Goal: Information Seeking & Learning: Check status

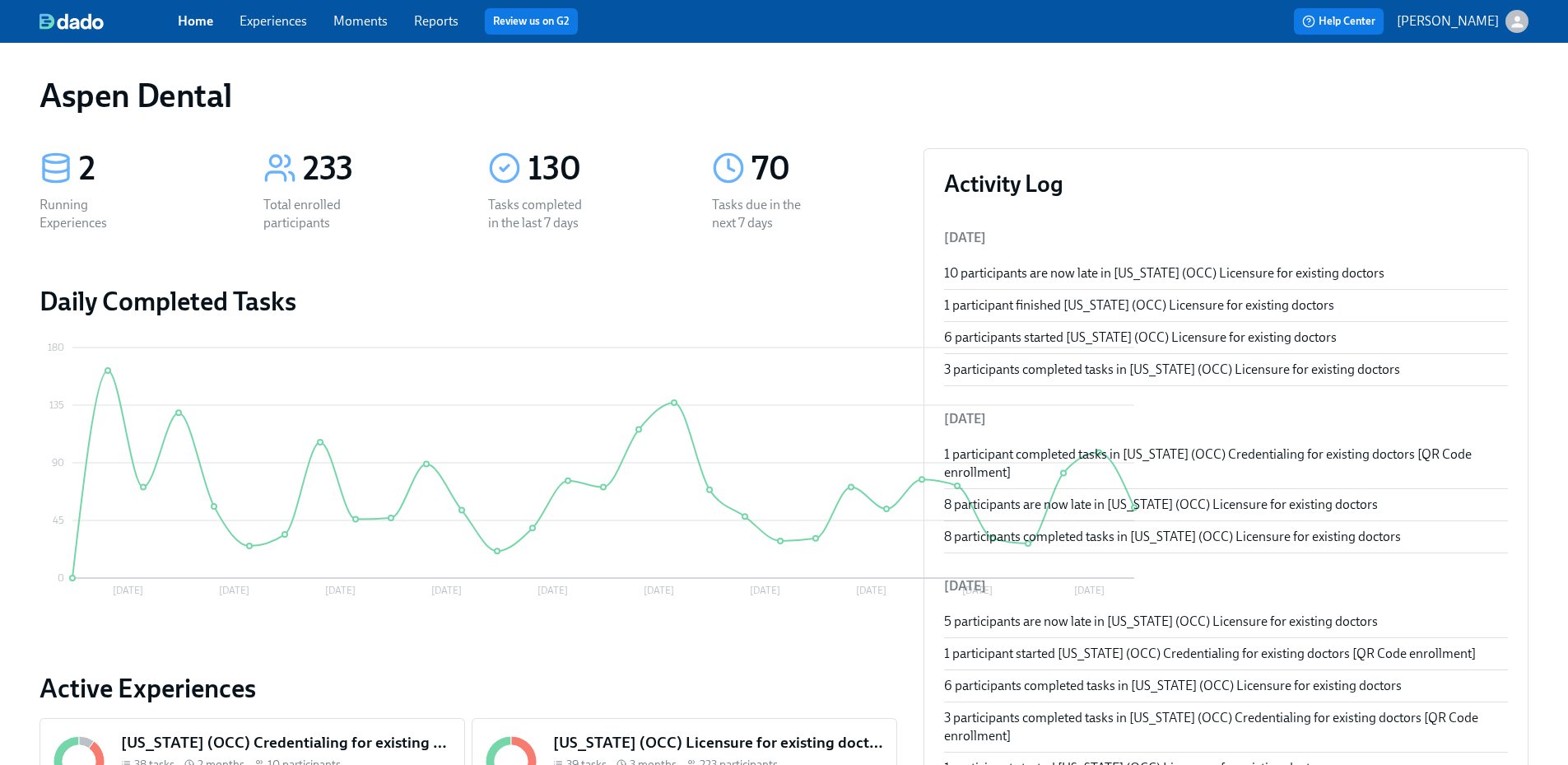
click at [431, 22] on link "Reports" at bounding box center [437, 21] width 45 height 16
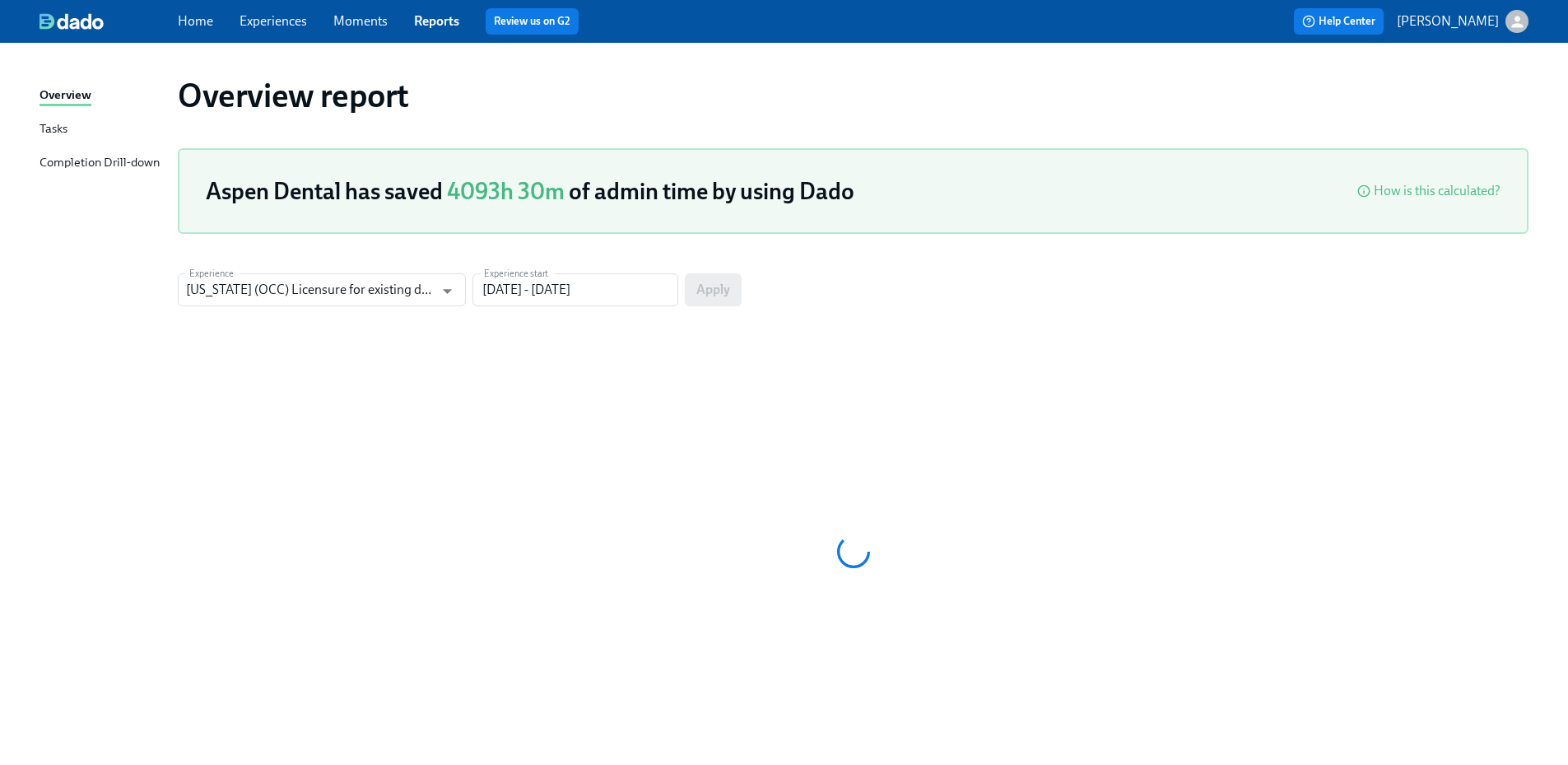
click at [120, 151] on div "Overview Tasks Completion Drill-down" at bounding box center [108, 137] width 138 height 101
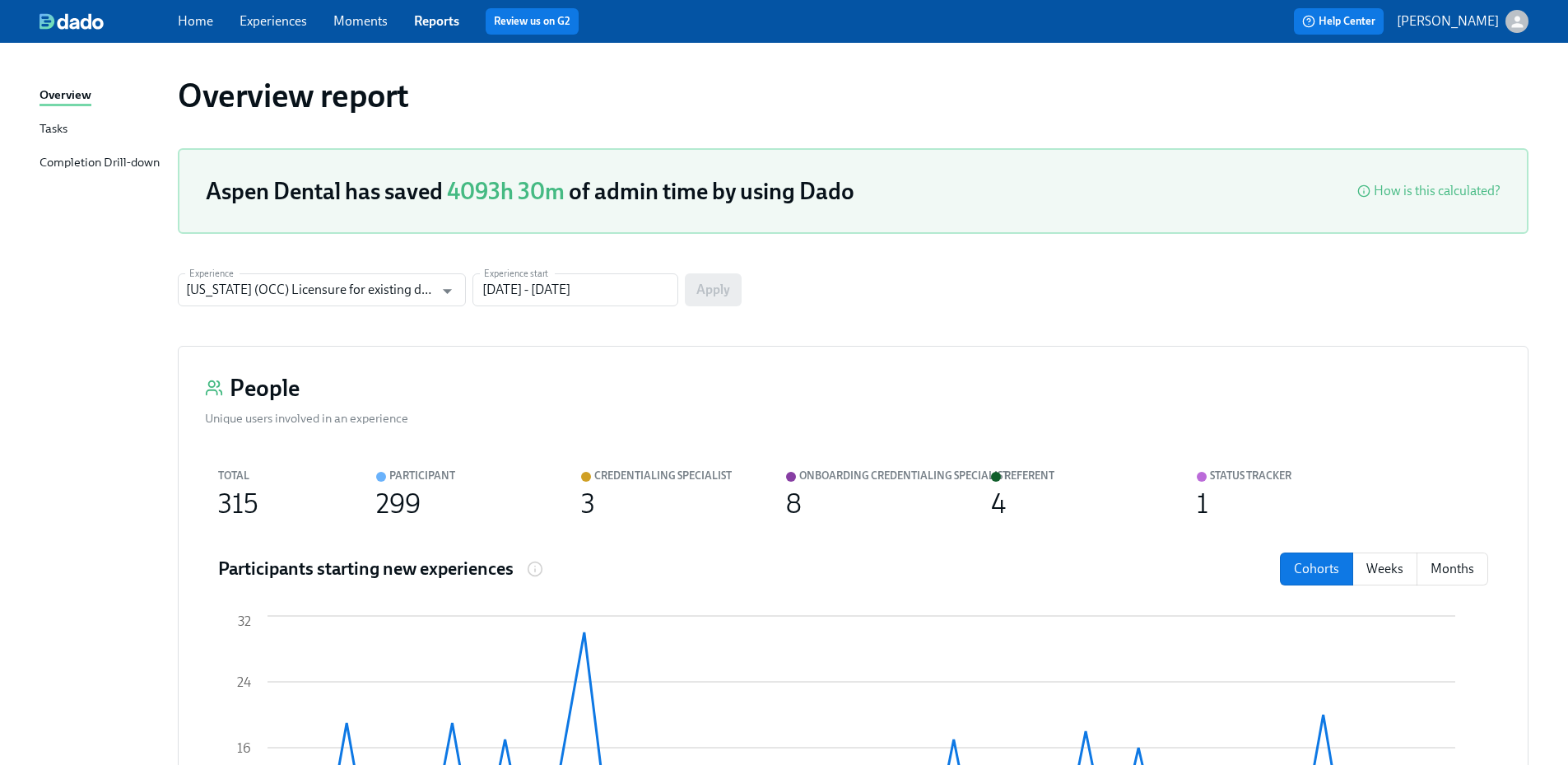
click at [144, 157] on div "Completion Drill-down" at bounding box center [99, 164] width 121 height 21
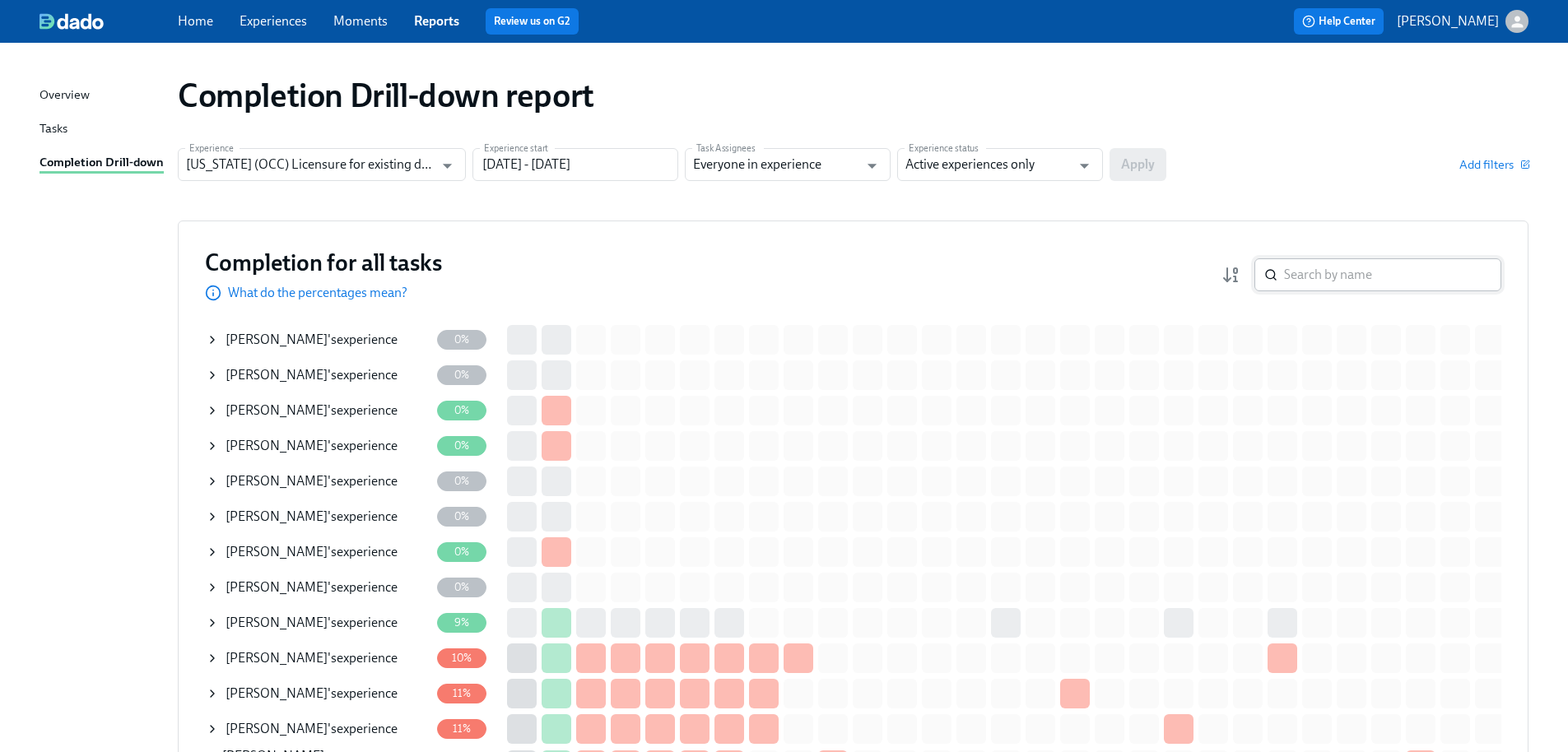
click at [1354, 282] on input "search" at bounding box center [1392, 274] width 217 height 33
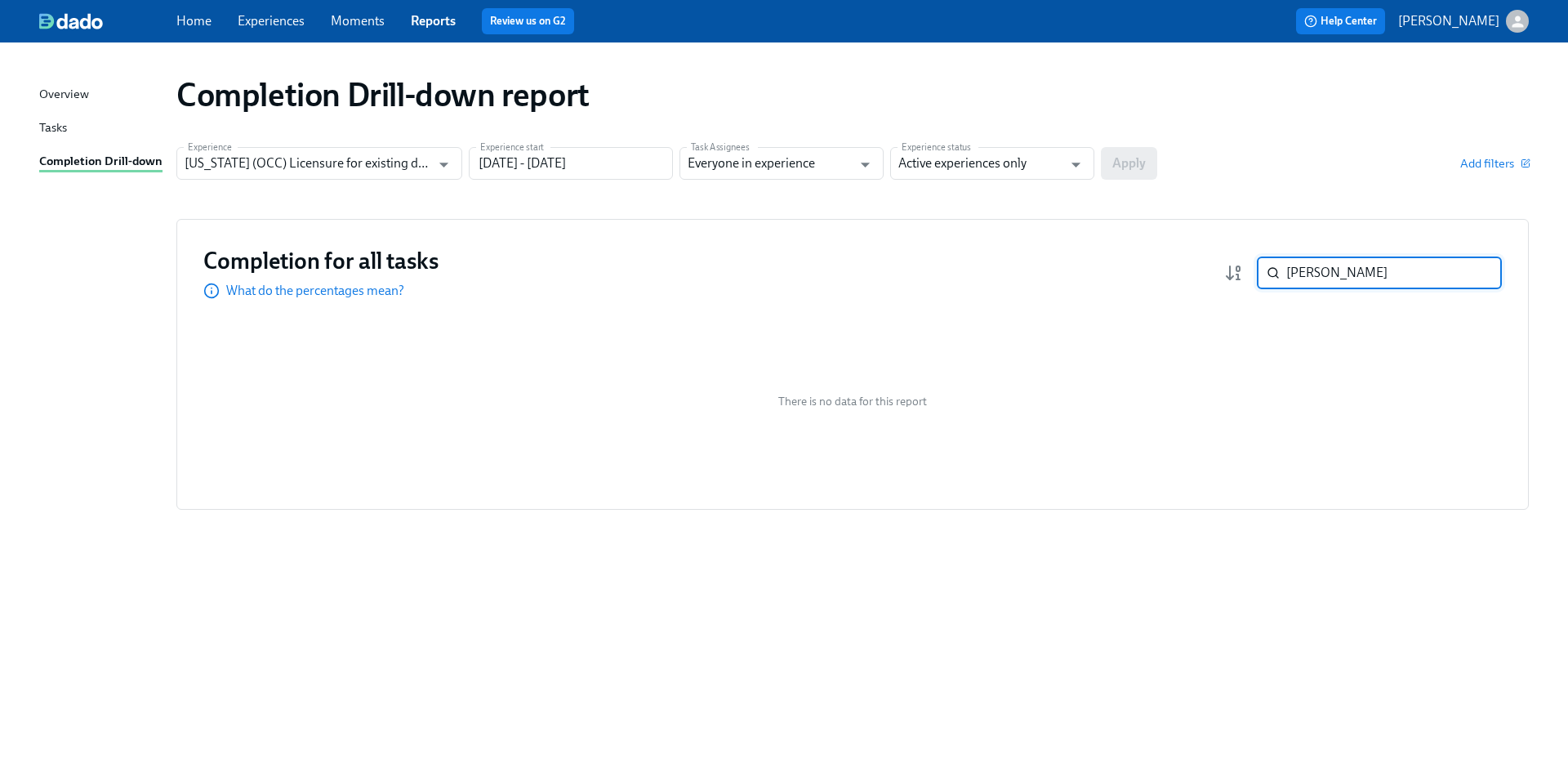
drag, startPoint x: 1330, startPoint y: 262, endPoint x: 1248, endPoint y: 261, distance: 82.0
click at [1248, 261] on div "[PERSON_NAME] ​" at bounding box center [1362, 272] width 277 height 32
type input "amor"
click at [953, 160] on input "Active experiences only" at bounding box center [980, 162] width 164 height 32
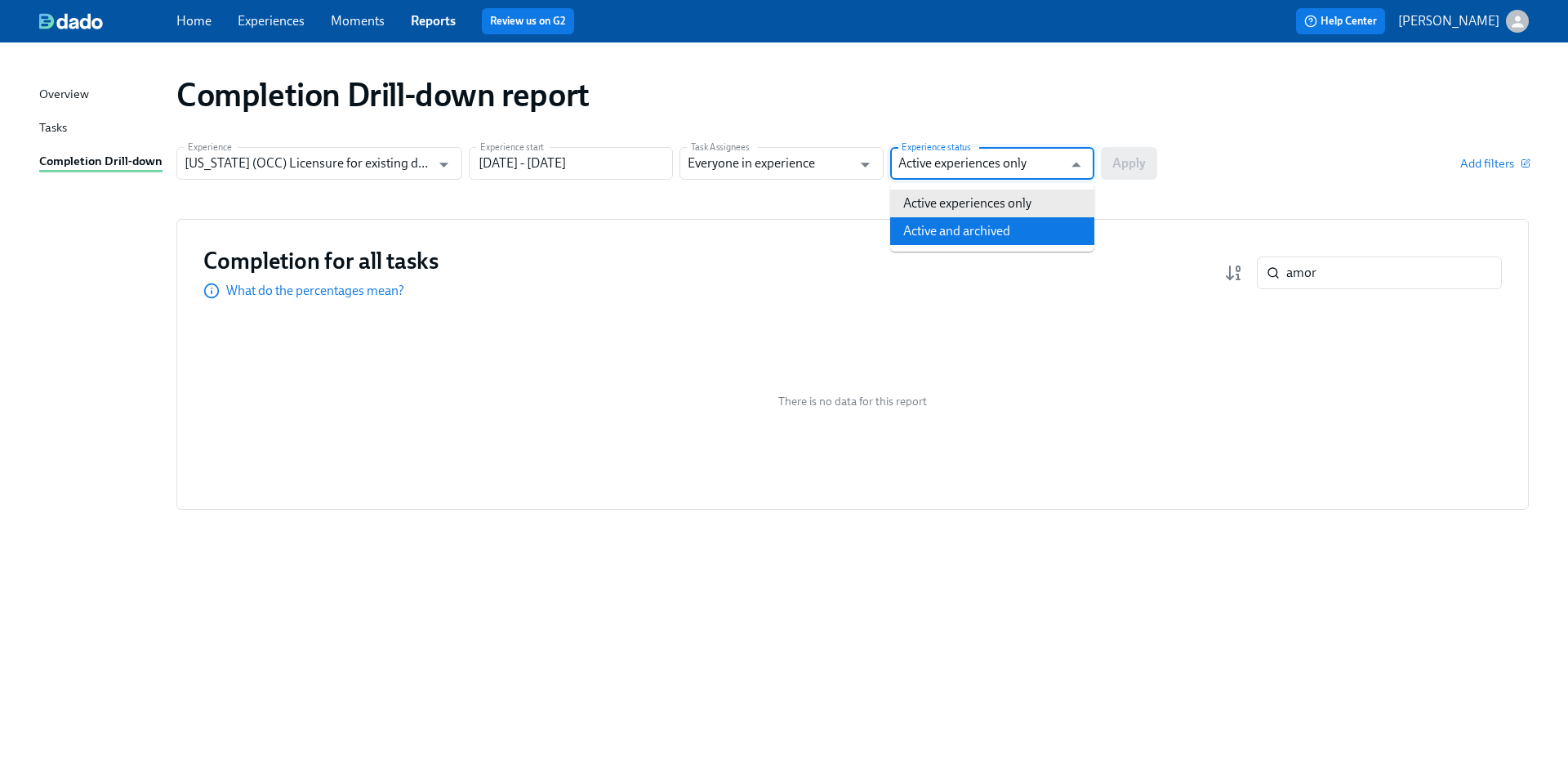
click at [955, 235] on li "Active and archived" at bounding box center [992, 231] width 204 height 28
type input "Active and archived"
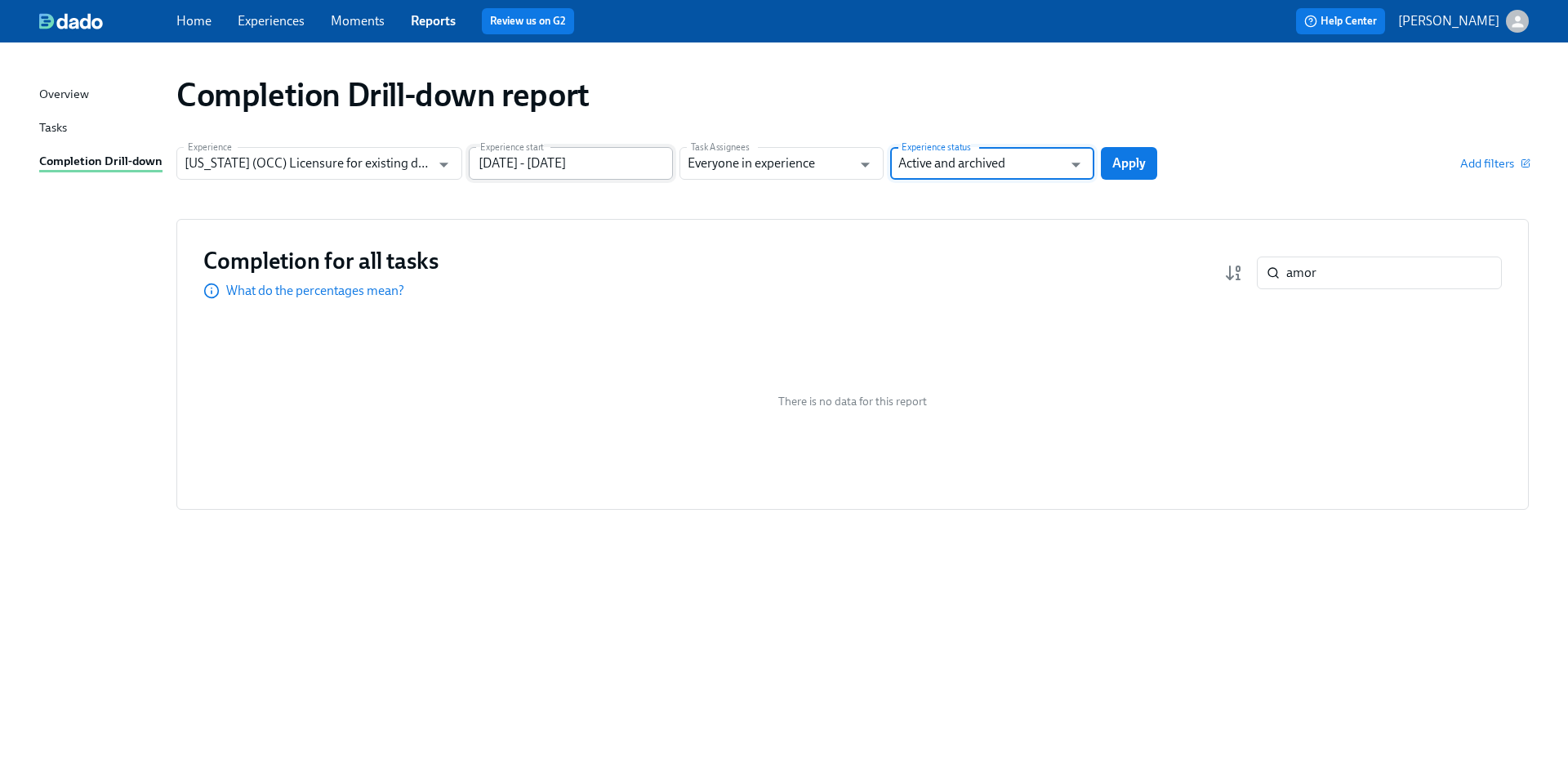
click at [500, 164] on input "[DATE] - [DATE]" at bounding box center [571, 162] width 204 height 32
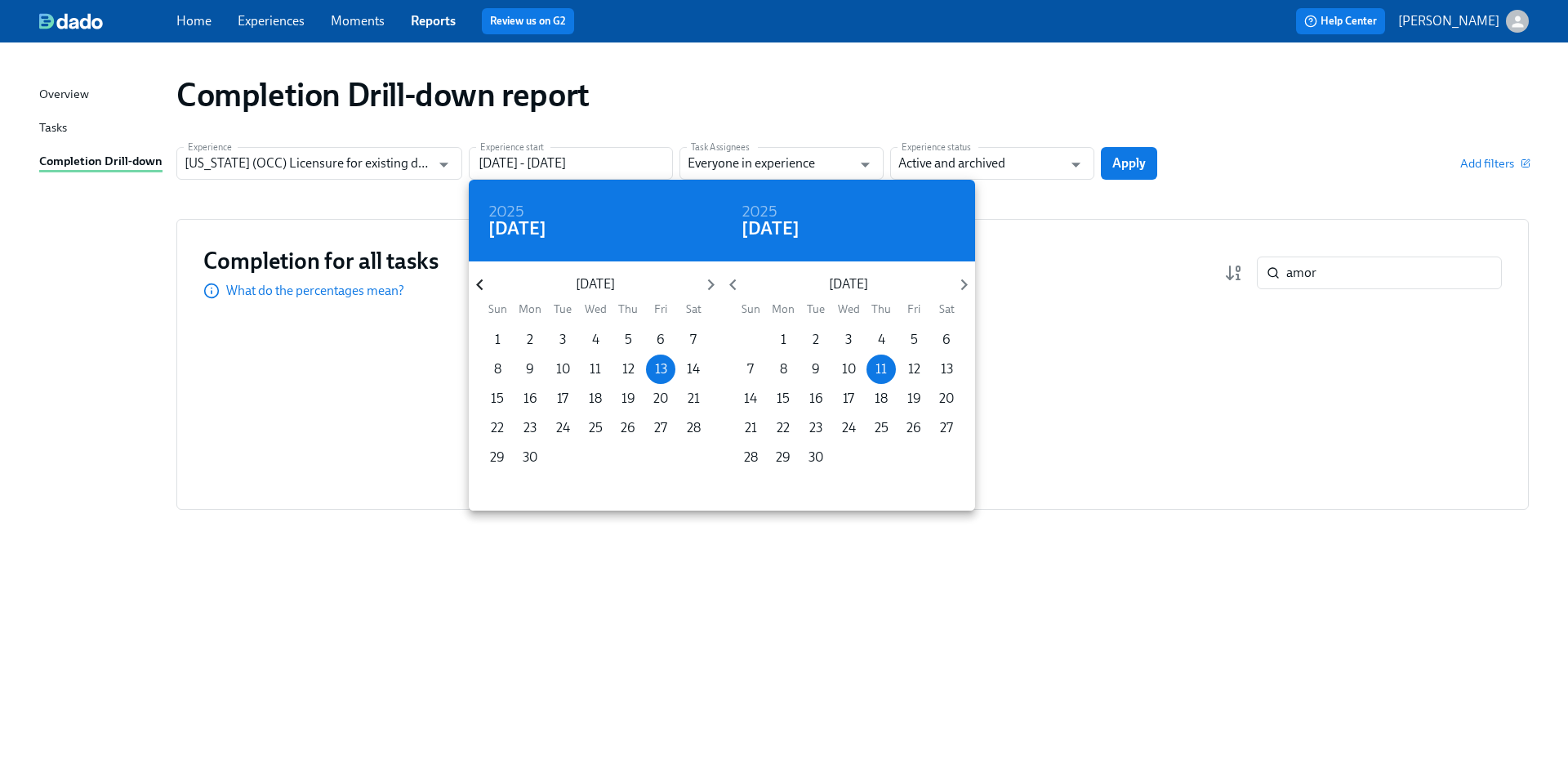
click at [477, 282] on icon "button" at bounding box center [480, 285] width 22 height 22
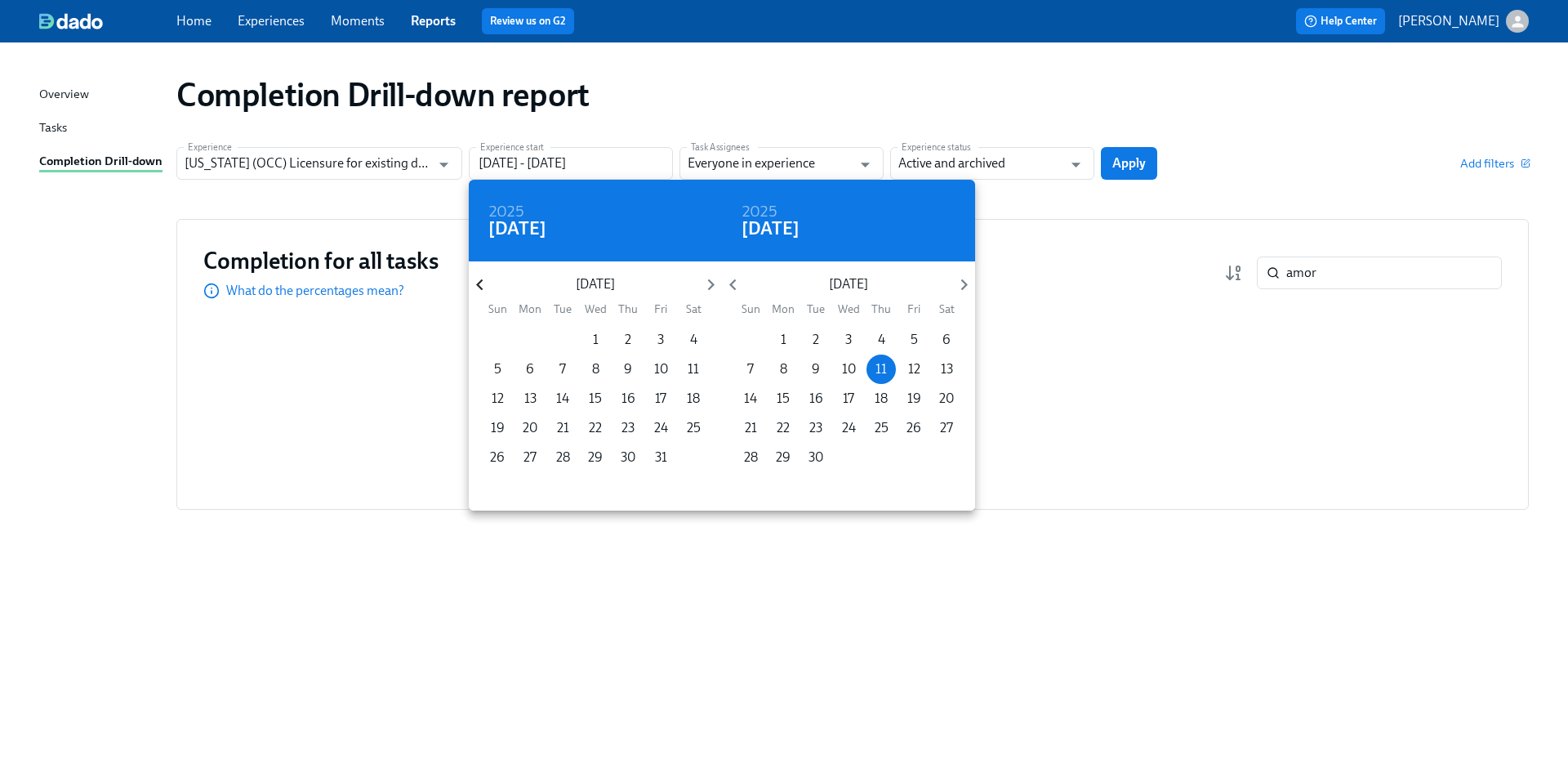
click at [477, 283] on icon "button" at bounding box center [480, 285] width 22 height 22
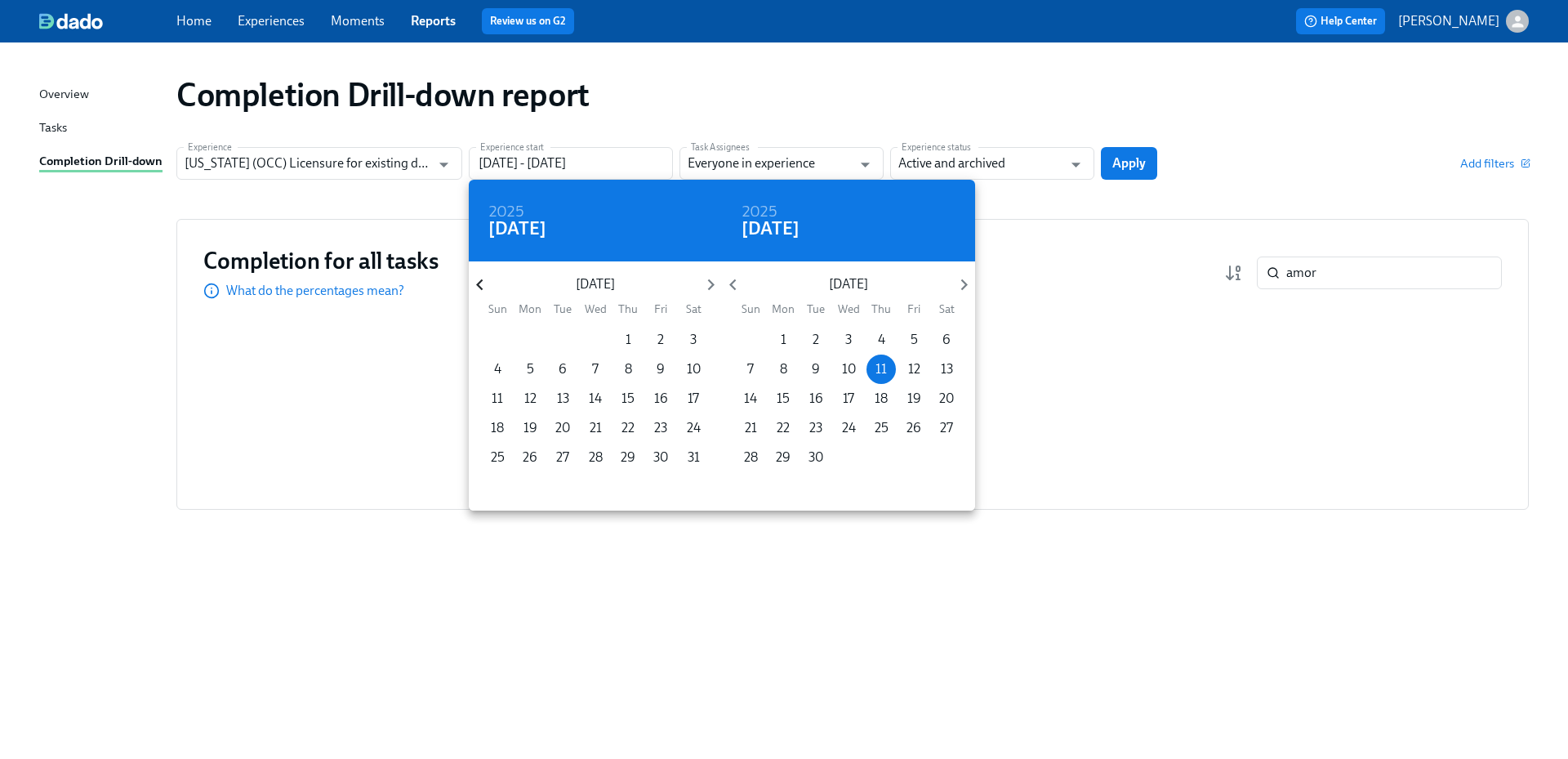
click at [477, 283] on icon "button" at bounding box center [480, 285] width 22 height 22
click at [707, 285] on icon "button" at bounding box center [711, 285] width 22 height 22
click at [623, 336] on span "1" at bounding box center [628, 339] width 30 height 18
type input "[DATE] - [DATE]"
click at [1133, 164] on div at bounding box center [784, 380] width 1568 height 759
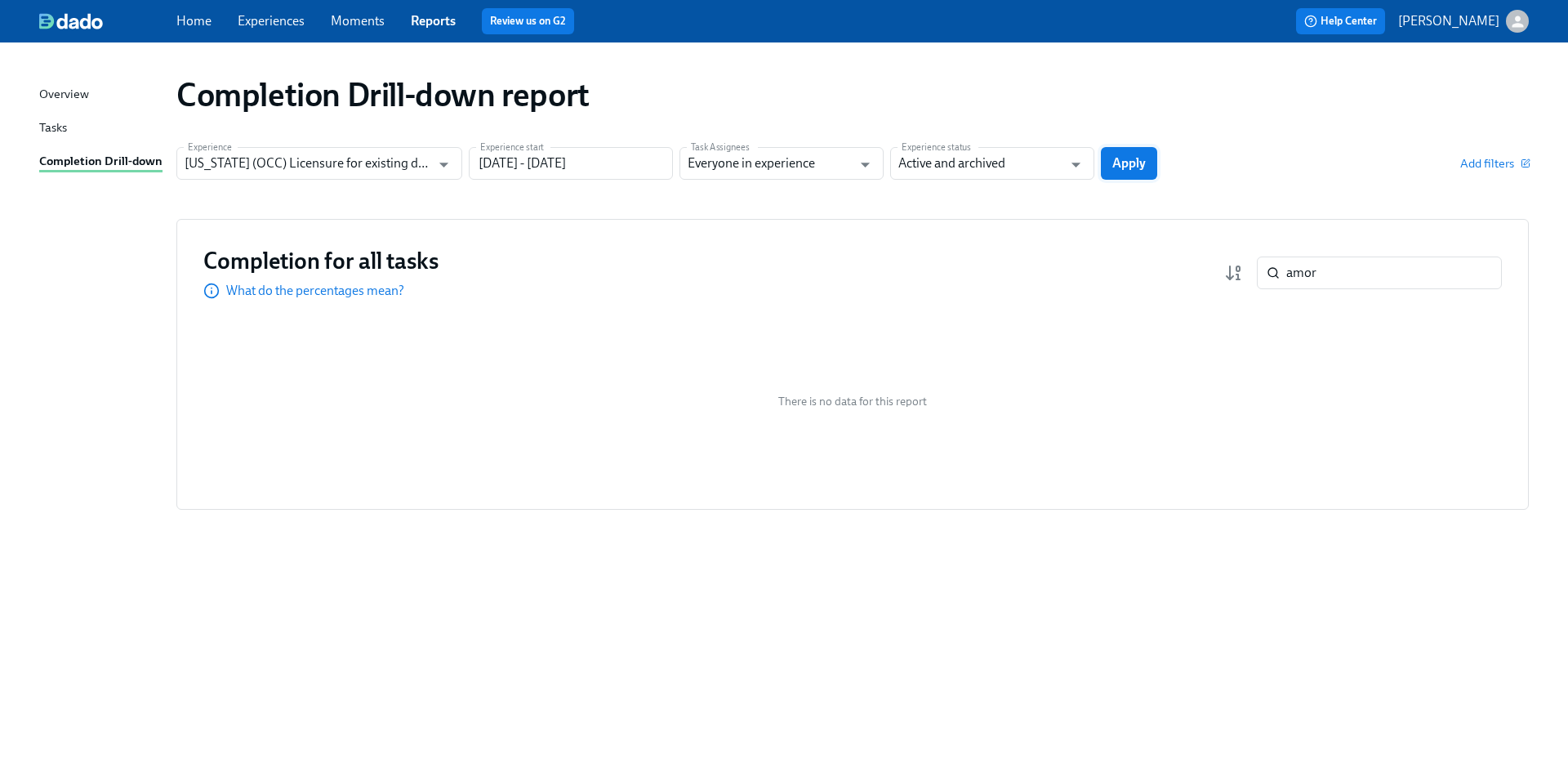
click at [1130, 168] on span "Apply" at bounding box center [1129, 163] width 33 height 17
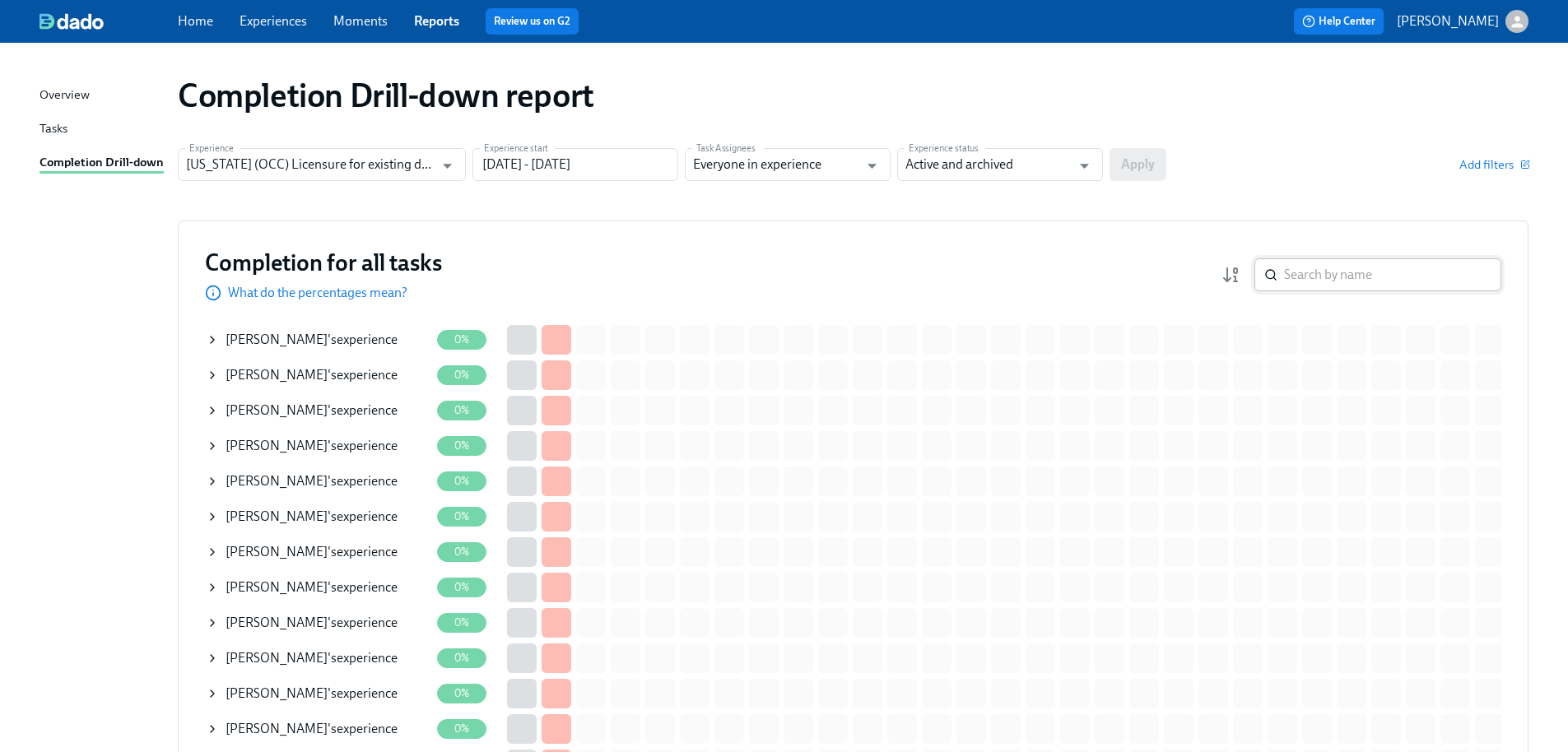
click at [1363, 270] on input "search" at bounding box center [1392, 274] width 217 height 33
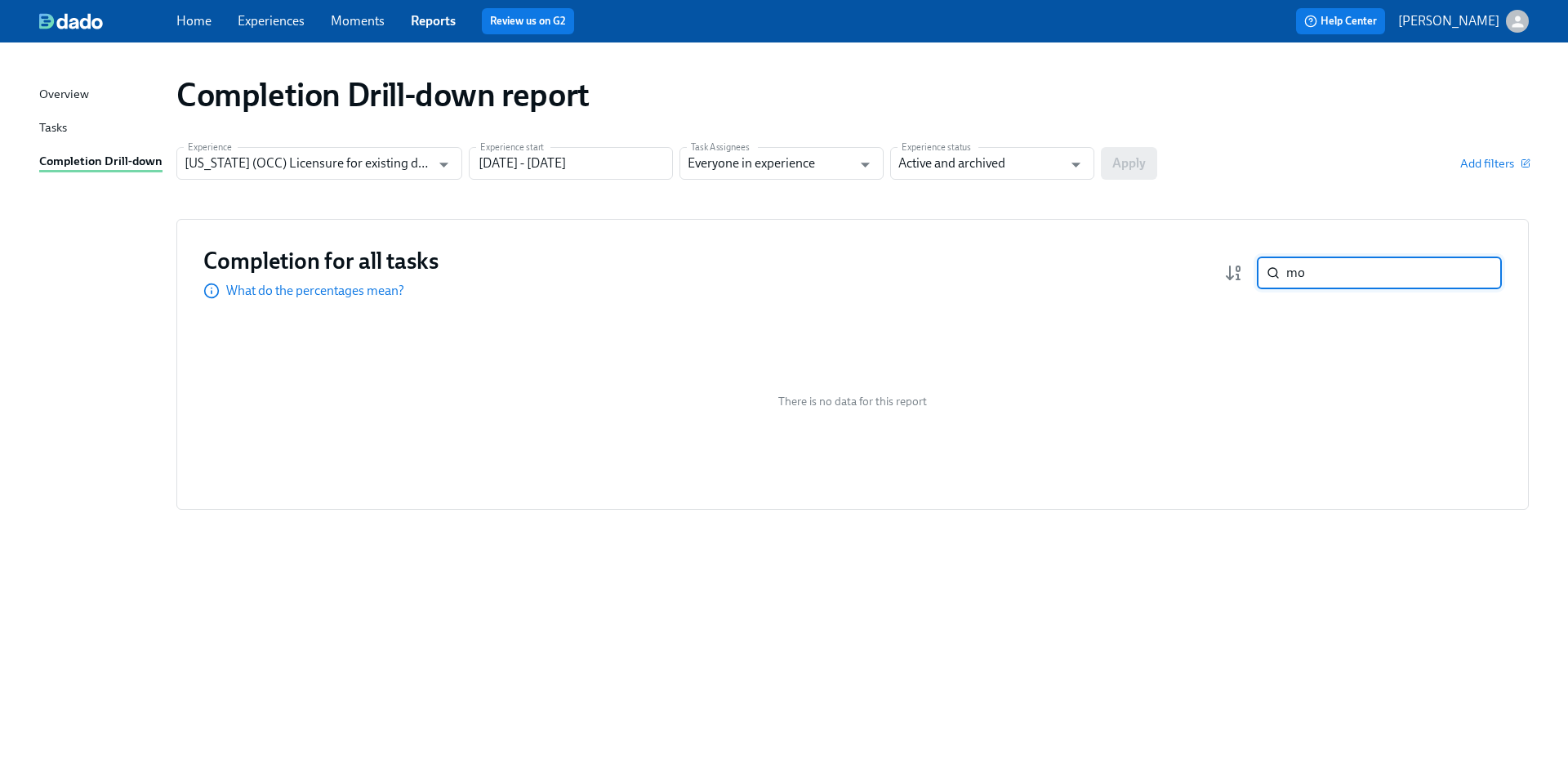
type input "m"
drag, startPoint x: 1319, startPoint y: 275, endPoint x: 1271, endPoint y: 274, distance: 48.0
click at [1271, 274] on div "amor ​" at bounding box center [1380, 272] width 245 height 32
drag, startPoint x: 1243, startPoint y: 278, endPoint x: 1170, endPoint y: 279, distance: 73.0
click at [1170, 278] on div "Completion for all tasks What do the percentages mean? [PERSON_NAME] ​" at bounding box center [853, 273] width 1299 height 54
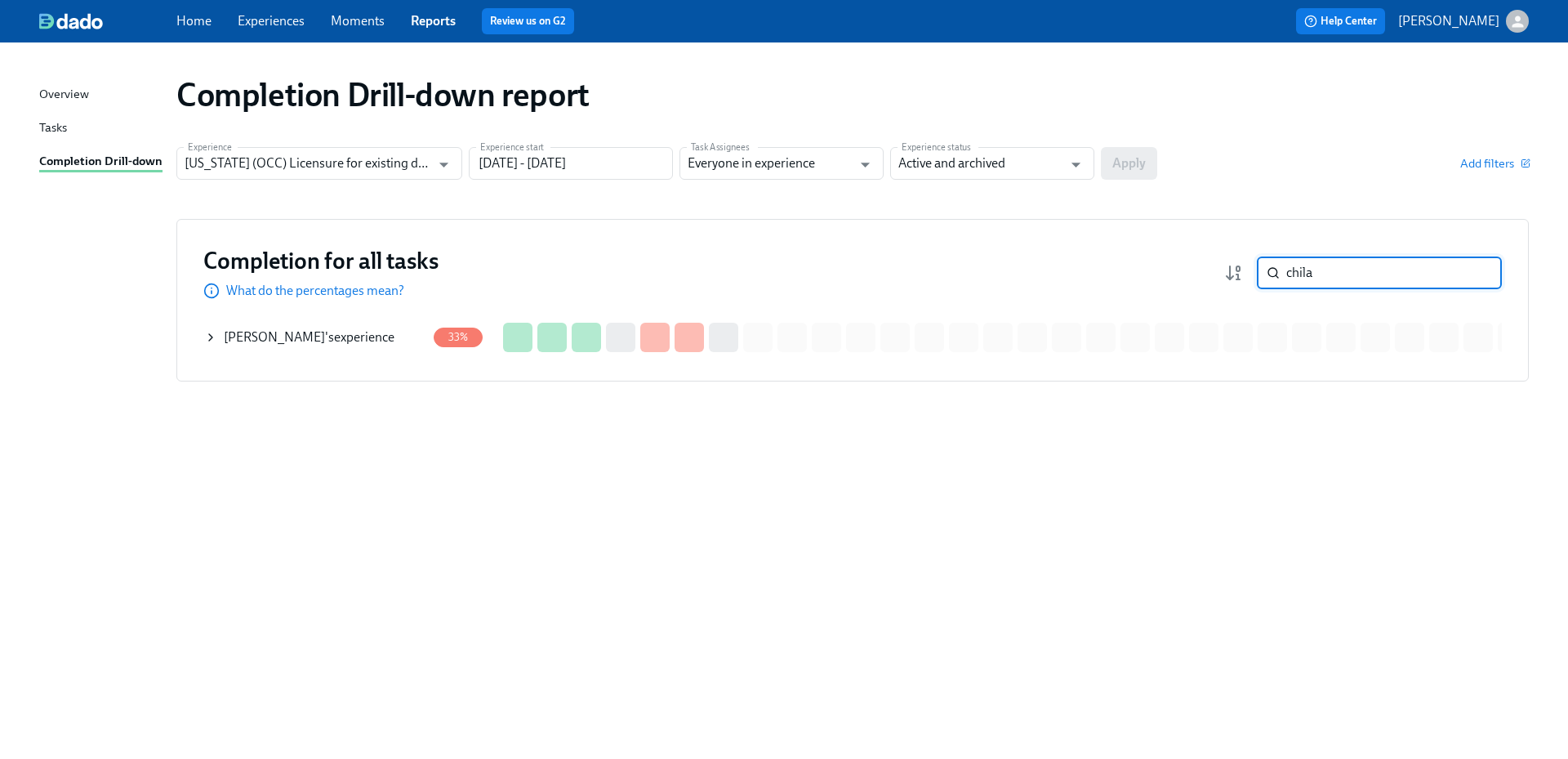
drag, startPoint x: 1279, startPoint y: 275, endPoint x: 1210, endPoint y: 275, distance: 69.0
click at [1210, 275] on div "Completion for all tasks What do the percentages mean? chila ​" at bounding box center [853, 273] width 1299 height 54
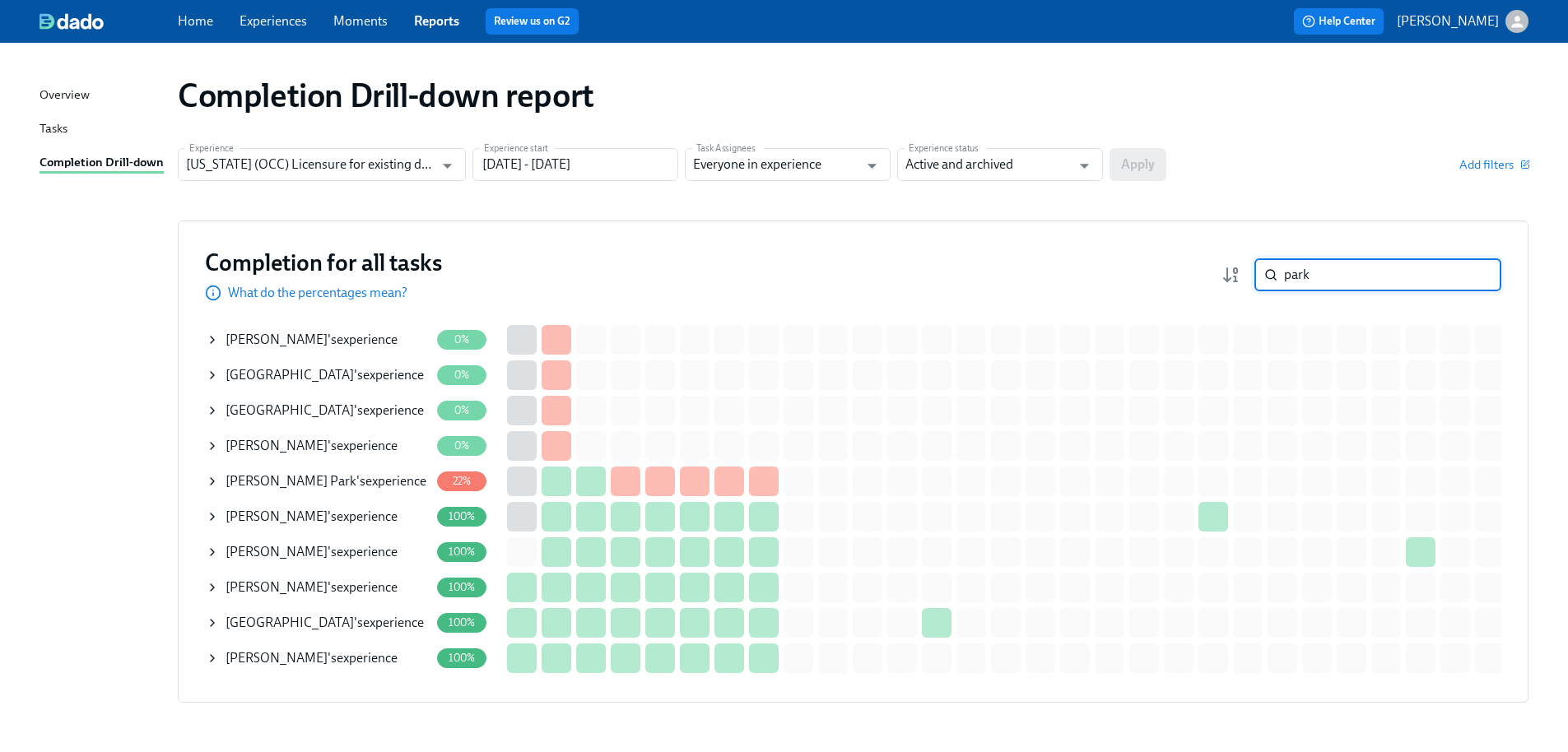
drag, startPoint x: 1395, startPoint y: 283, endPoint x: 1256, endPoint y: 279, distance: 139.1
click at [1256, 279] on div "park ​" at bounding box center [1360, 274] width 280 height 33
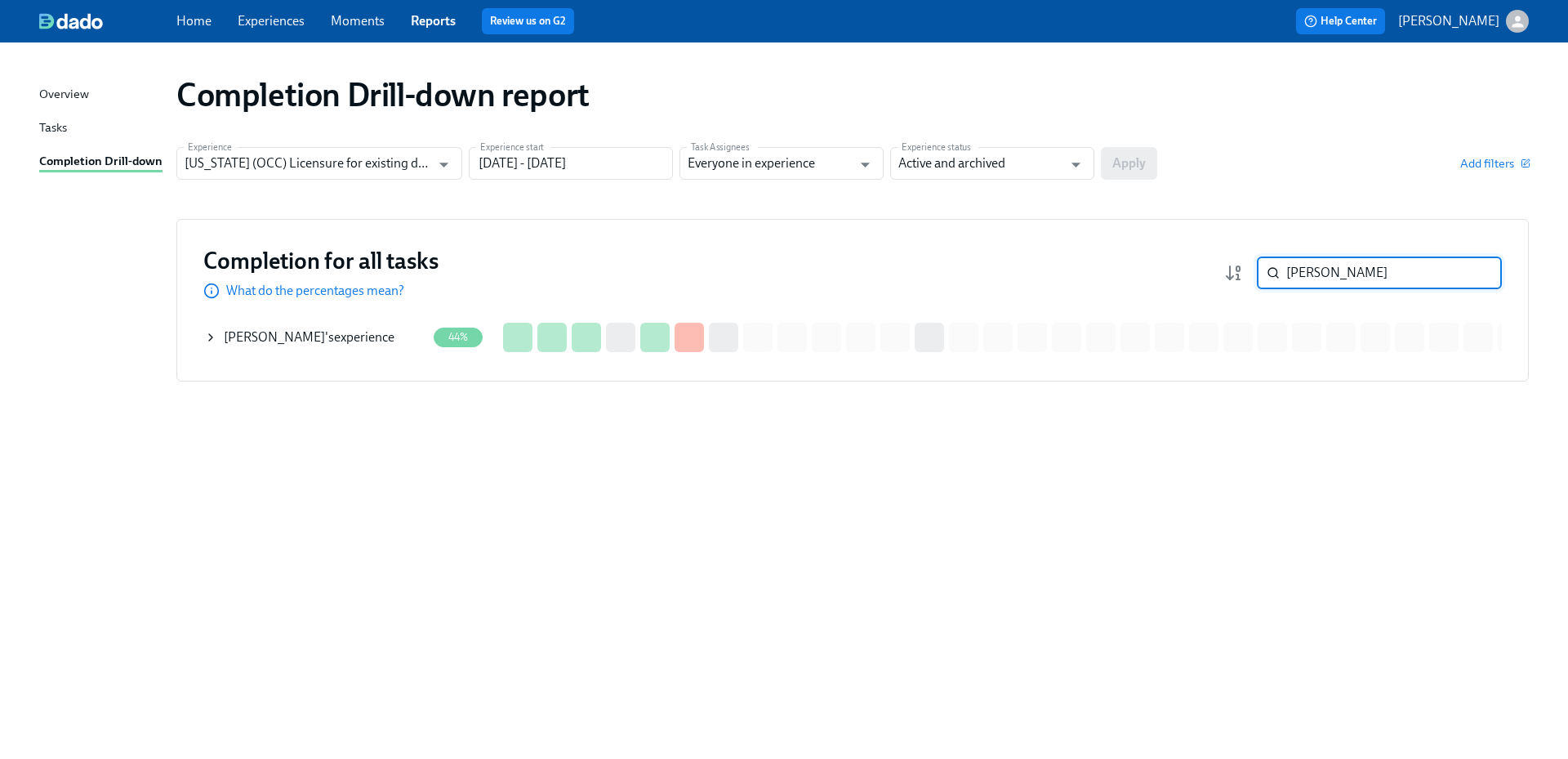
drag, startPoint x: 1347, startPoint y: 276, endPoint x: 1271, endPoint y: 273, distance: 76.1
click at [1271, 273] on div "[PERSON_NAME] ​" at bounding box center [1380, 272] width 245 height 32
paste input "[PERSON_NAME]"
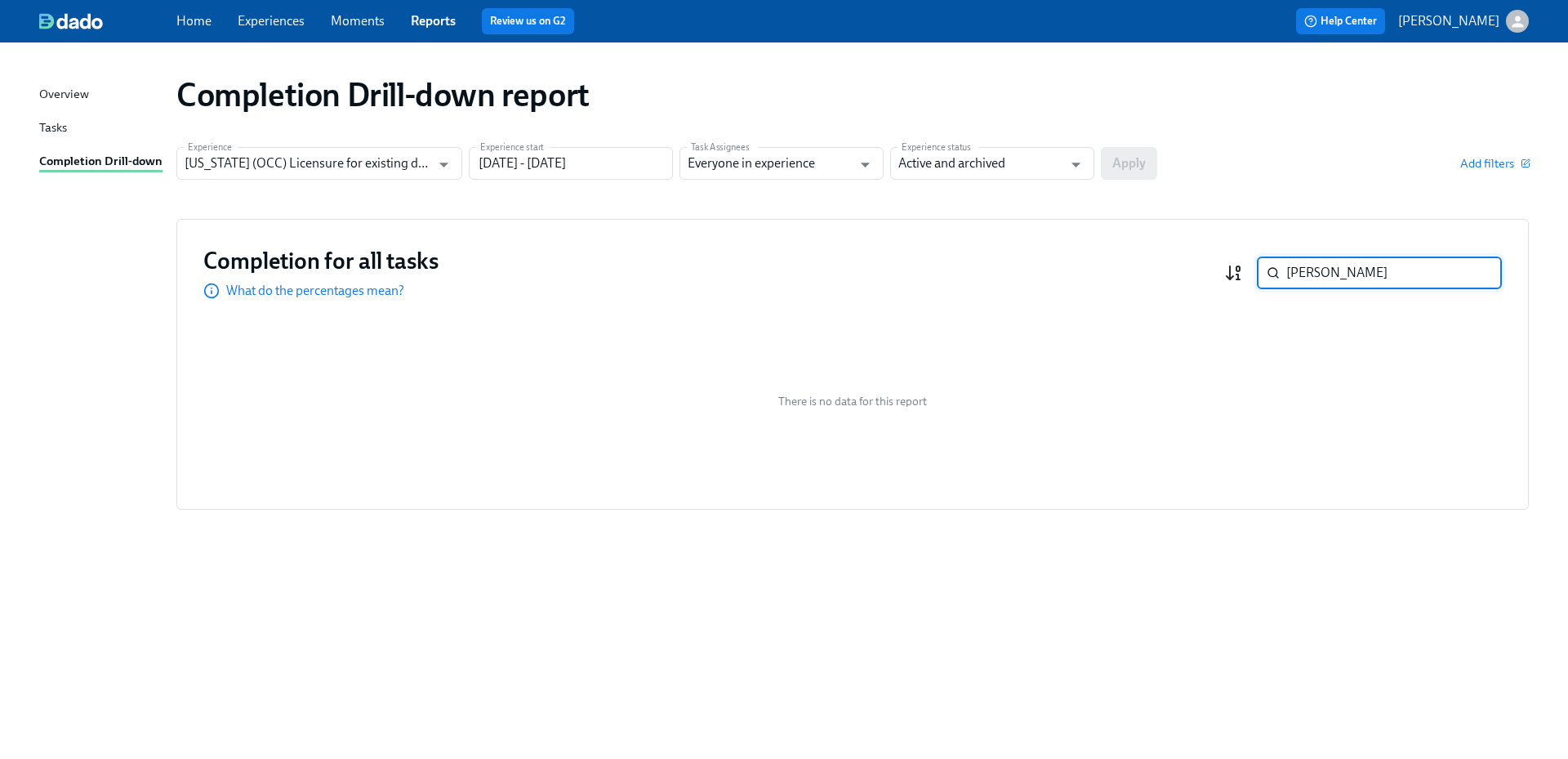
drag, startPoint x: 1268, startPoint y: 269, endPoint x: 1238, endPoint y: 266, distance: 30.1
click at [1238, 266] on div "[PERSON_NAME] ​" at bounding box center [1362, 272] width 277 height 32
paste input "[PERSON_NAME]"
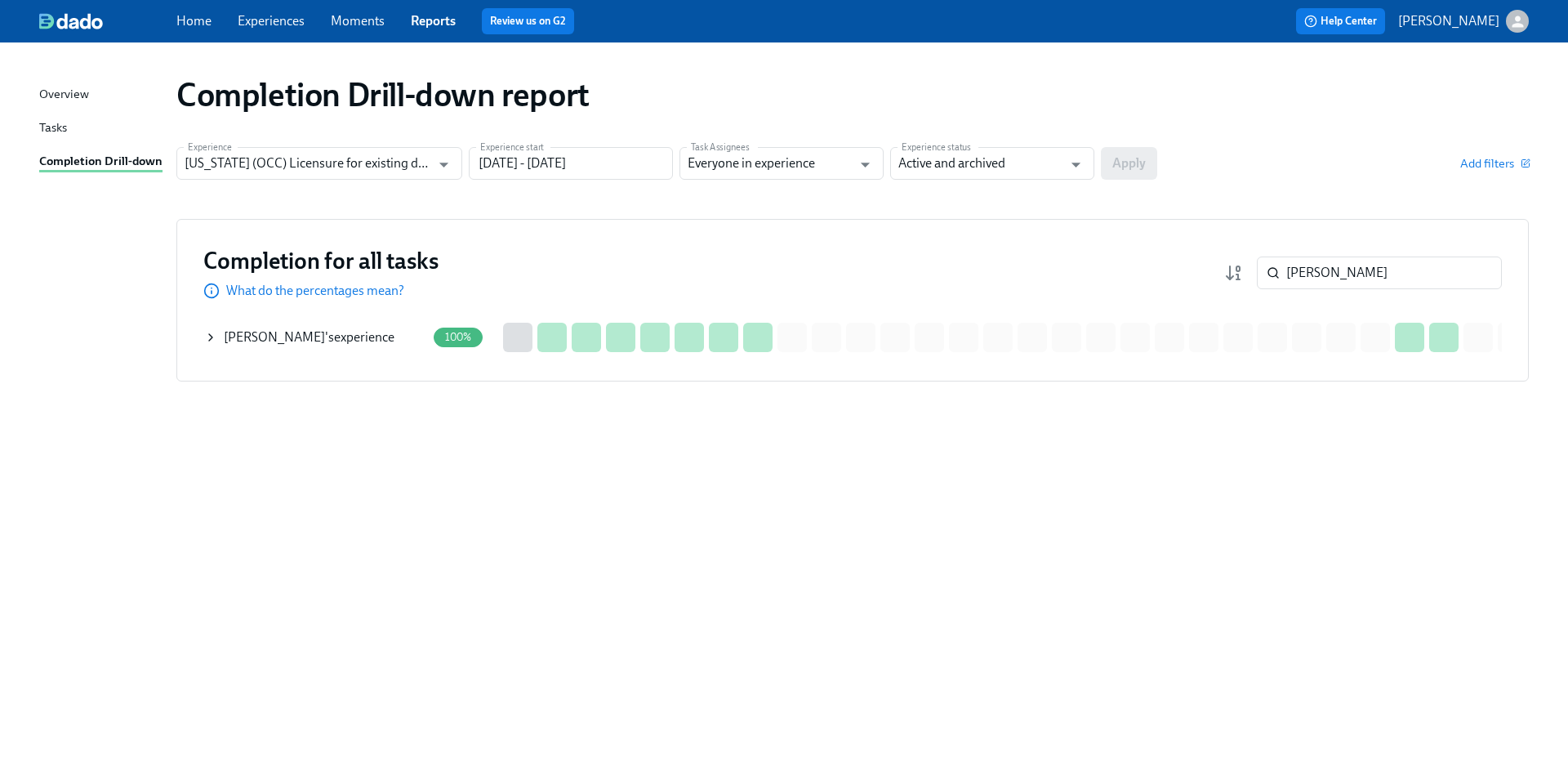
click at [300, 338] on span "[PERSON_NAME]" at bounding box center [274, 337] width 101 height 16
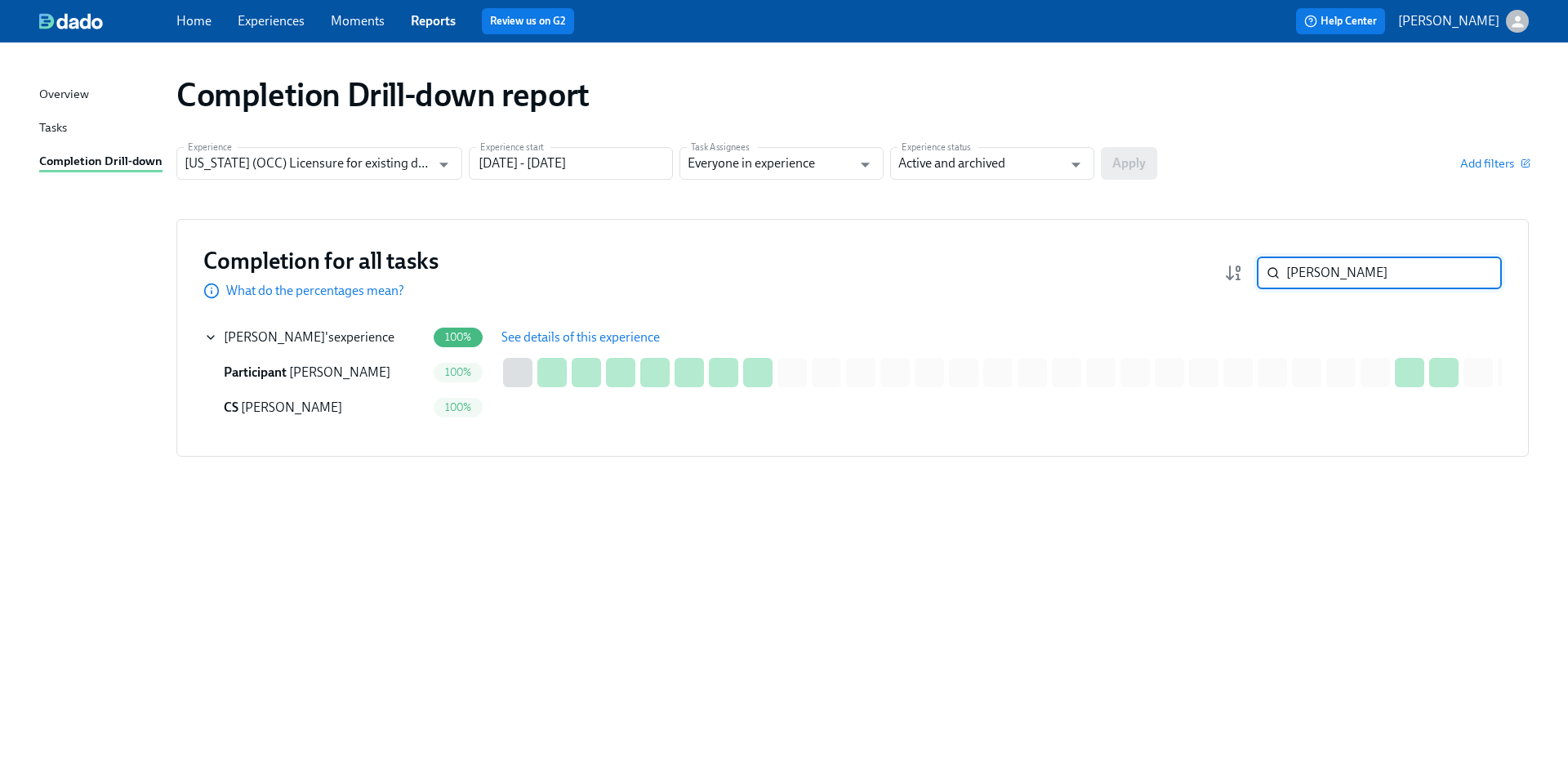
drag, startPoint x: 1317, startPoint y: 275, endPoint x: 1264, endPoint y: 270, distance: 53.2
click at [1264, 270] on div "Ravi ​" at bounding box center [1380, 272] width 245 height 32
paste input "[PERSON_NAME]"
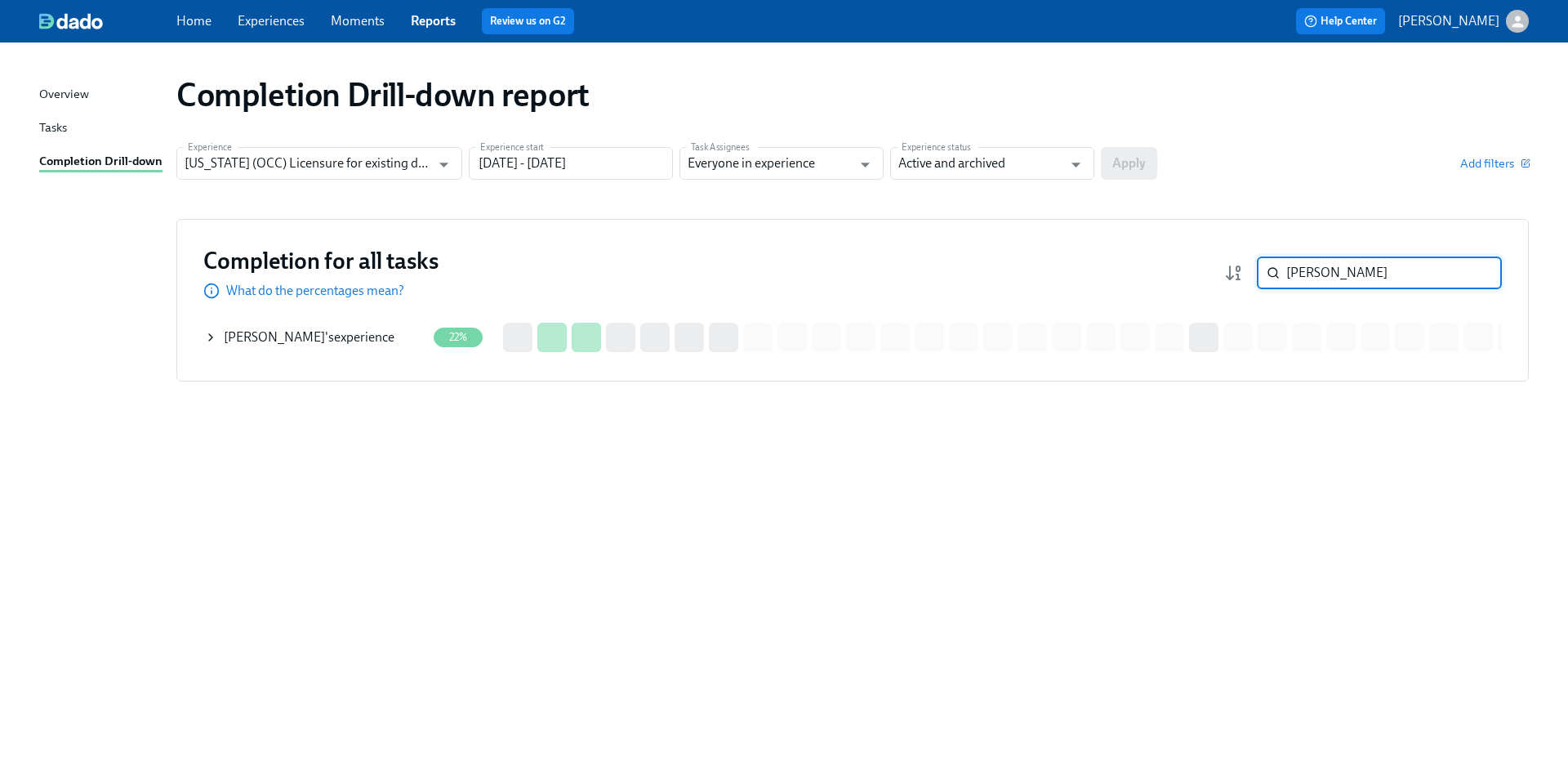
type input "[PERSON_NAME]"
click at [353, 336] on div "[PERSON_NAME] 's experience" at bounding box center [309, 337] width 171 height 18
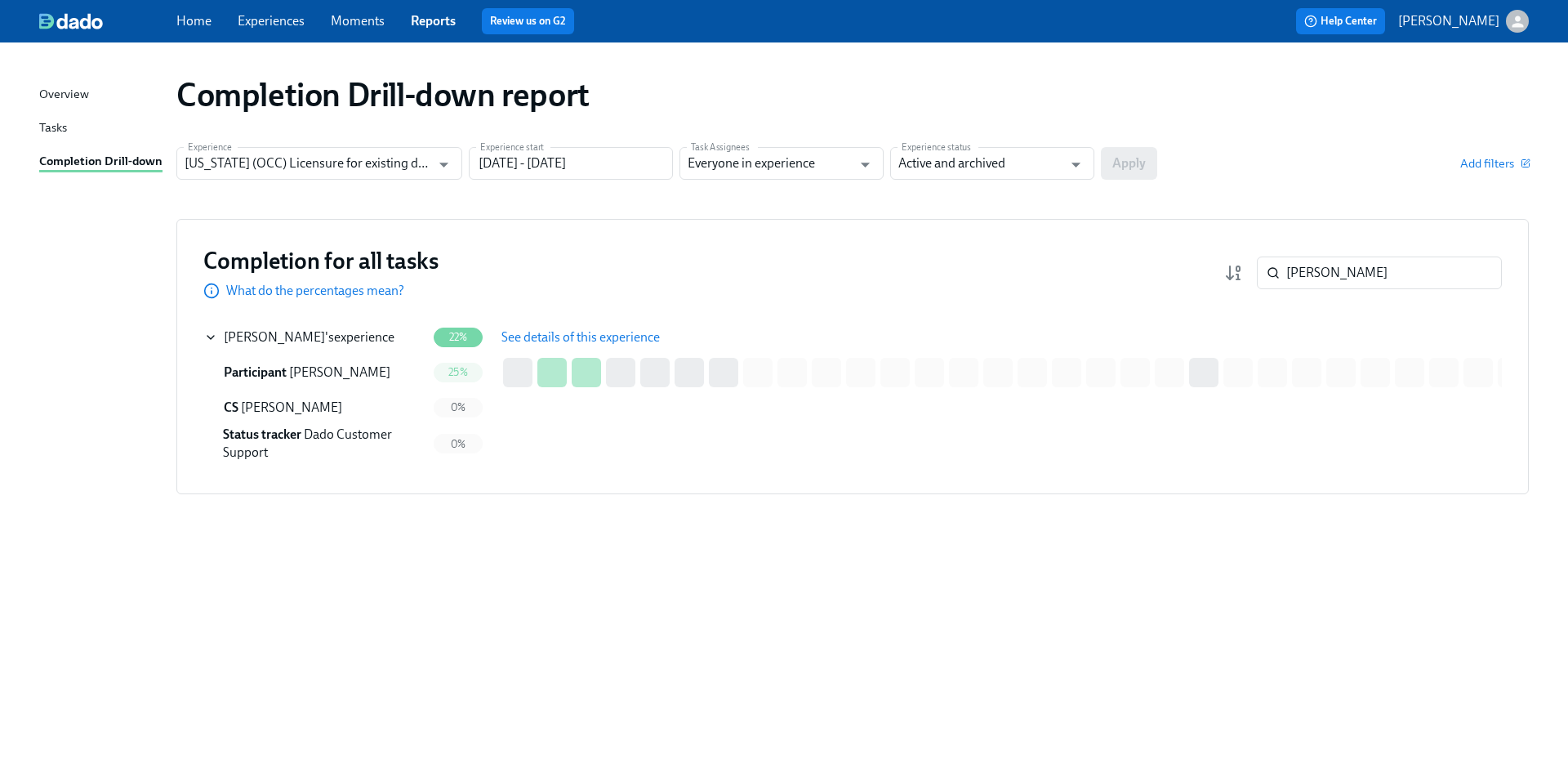
click at [562, 331] on span "See details of this experience" at bounding box center [580, 338] width 159 height 17
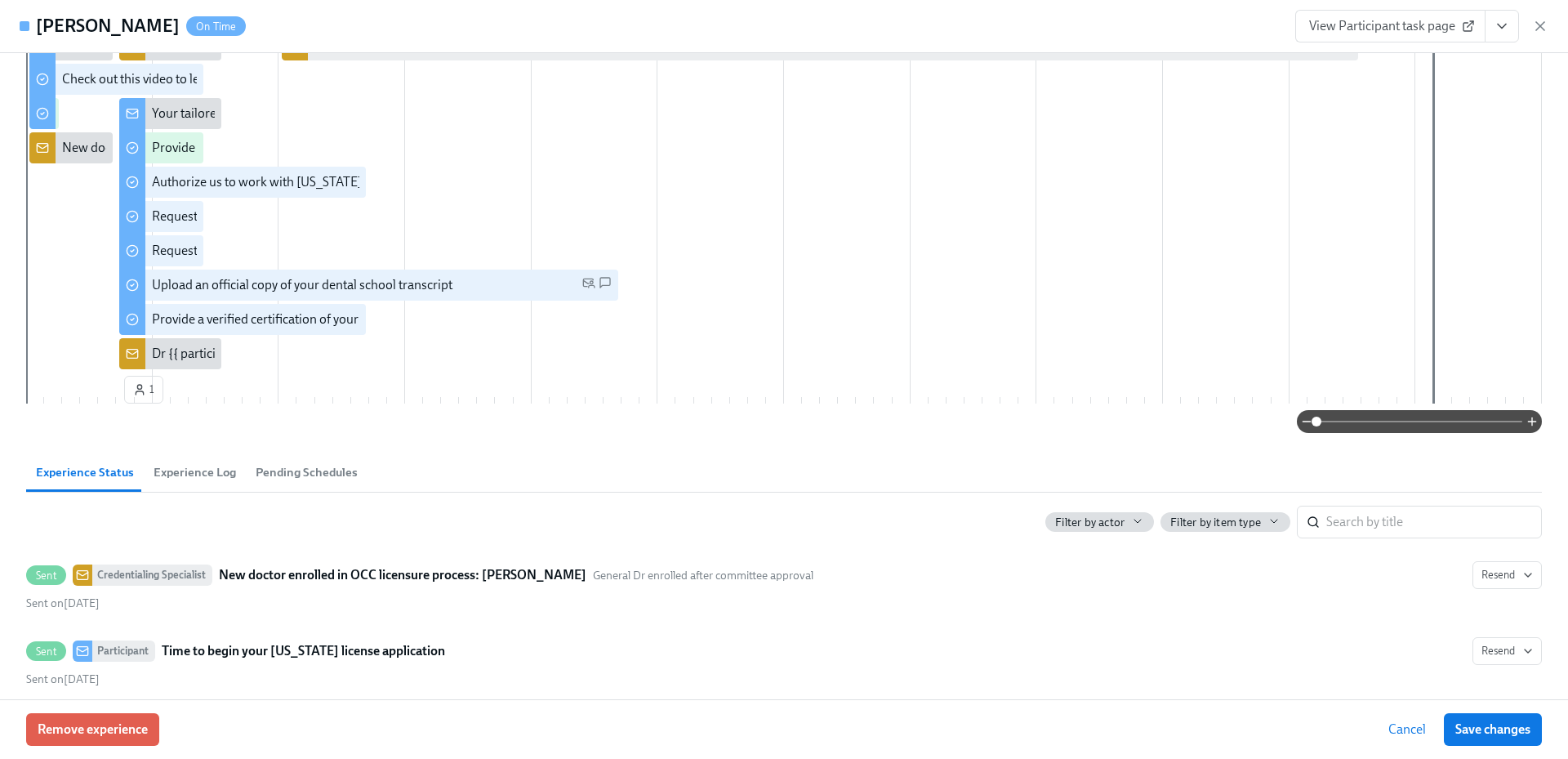
scroll to position [163, 0]
